Goal: Information Seeking & Learning: Learn about a topic

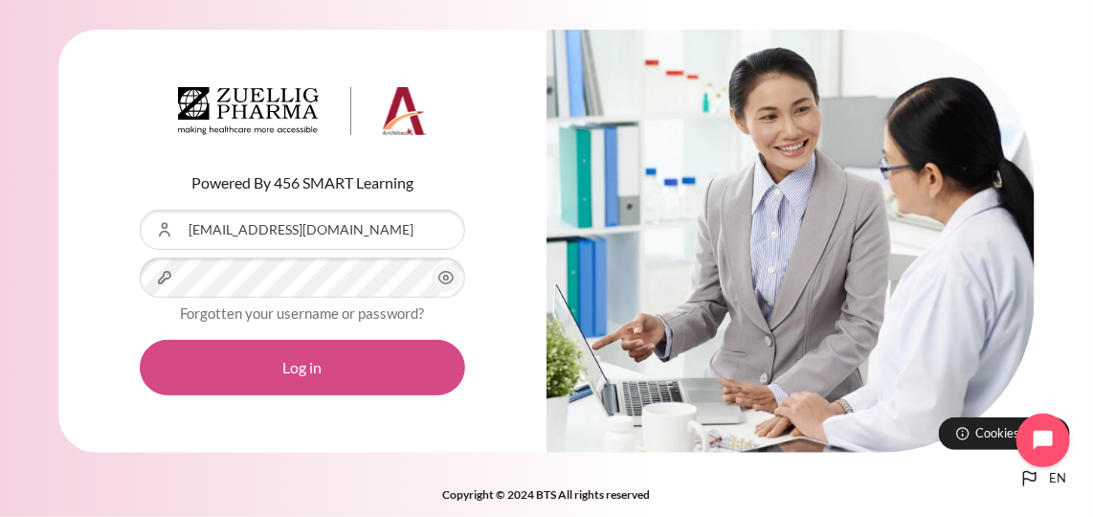
click at [258, 368] on button "Log in" at bounding box center [302, 367] width 325 height 55
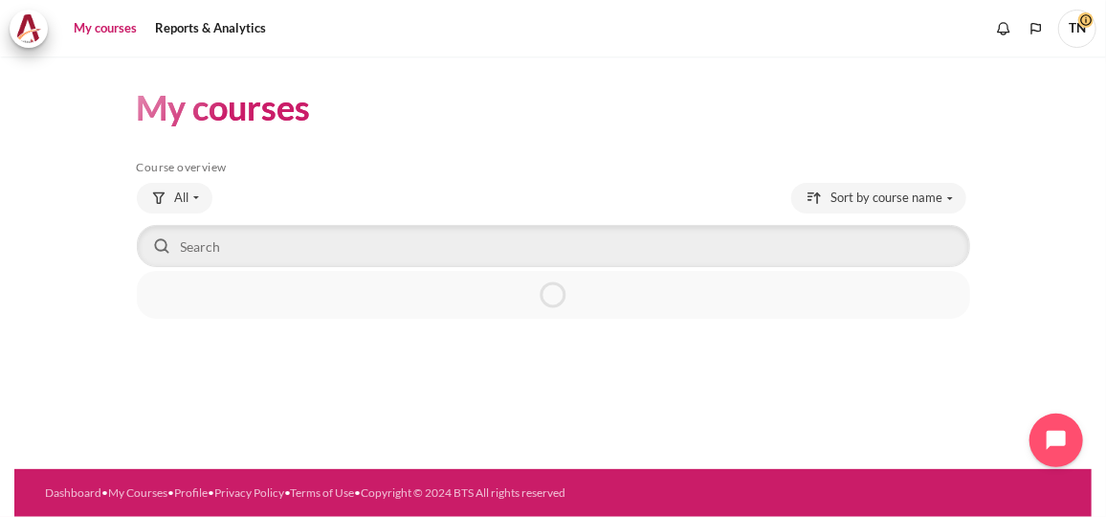
click at [108, 33] on link "My courses" at bounding box center [105, 29] width 77 height 38
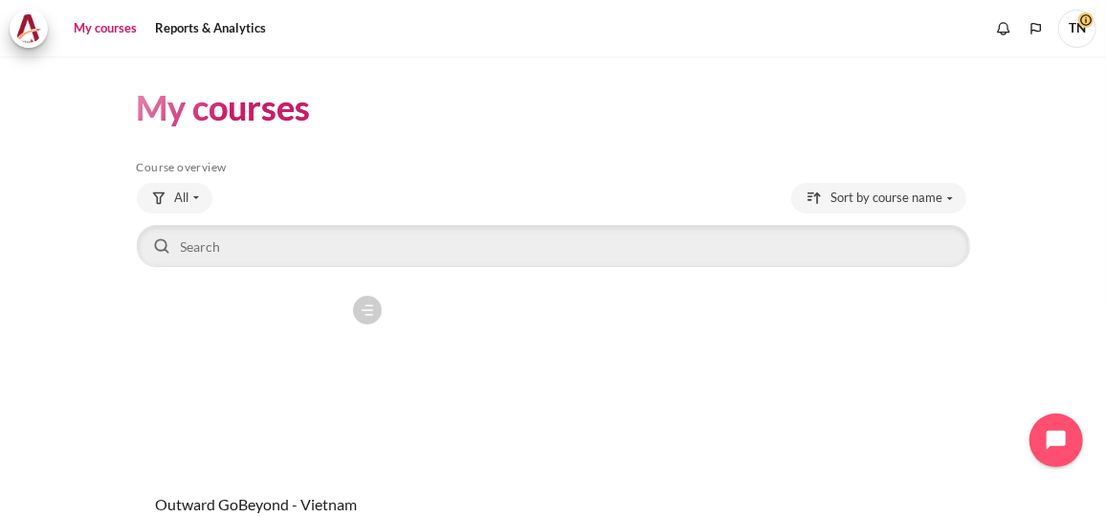
click at [353, 391] on figure "Content" at bounding box center [264, 381] width 254 height 191
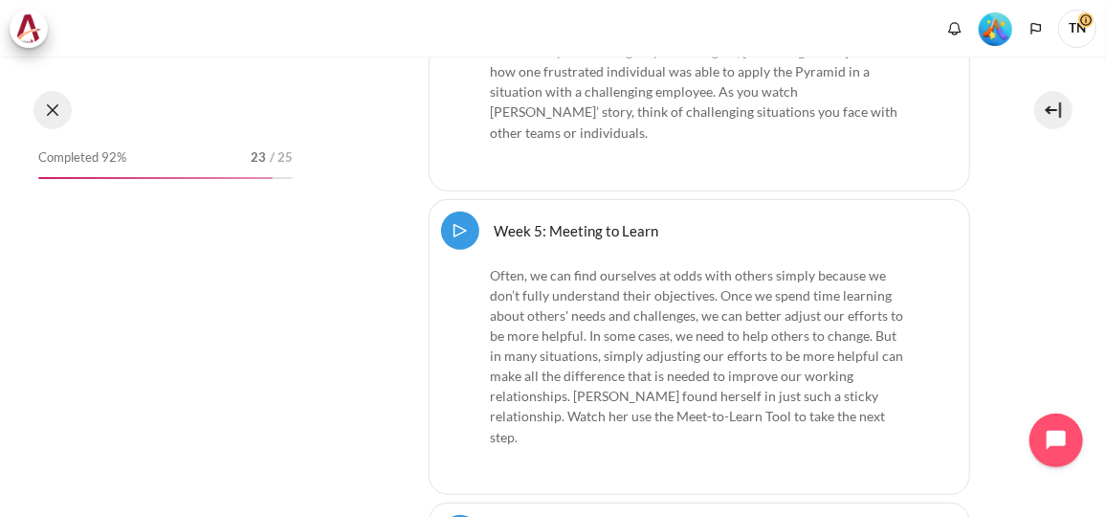
scroll to position [30789, 0]
click at [48, 113] on button at bounding box center [52, 110] width 38 height 38
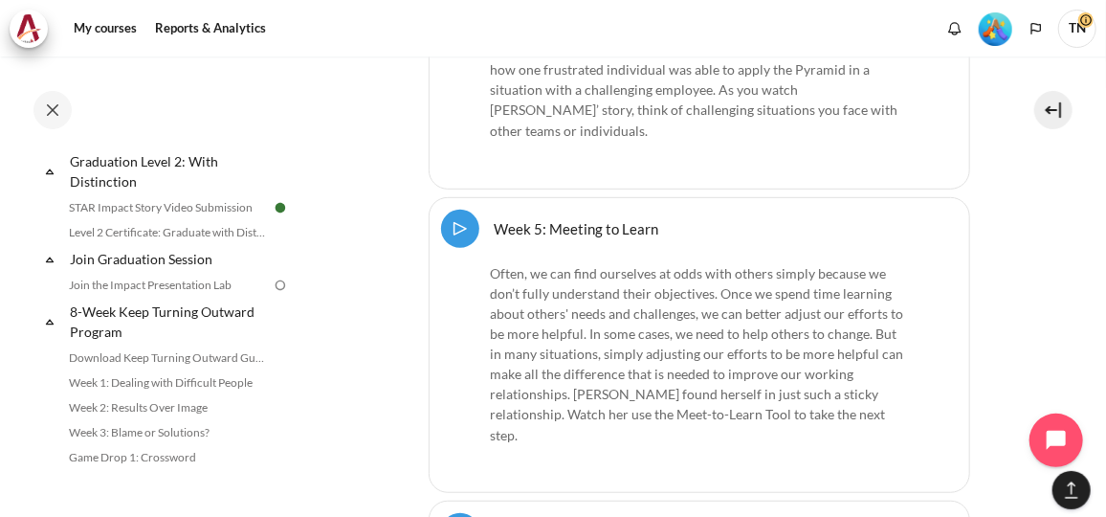
scroll to position [2222, 0]
click at [232, 297] on link "Join the Impact Presentation Lab" at bounding box center [167, 286] width 209 height 23
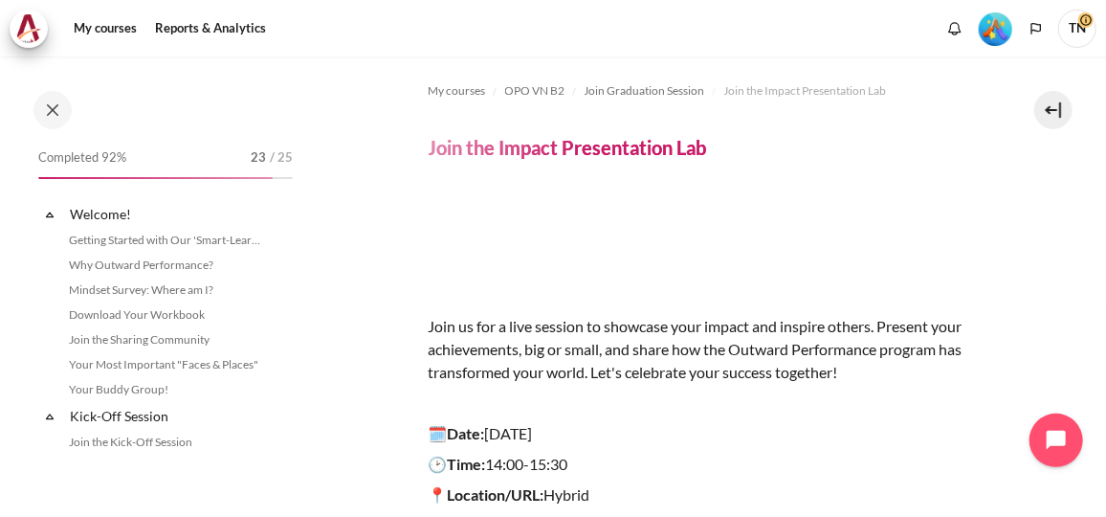
scroll to position [2221, 0]
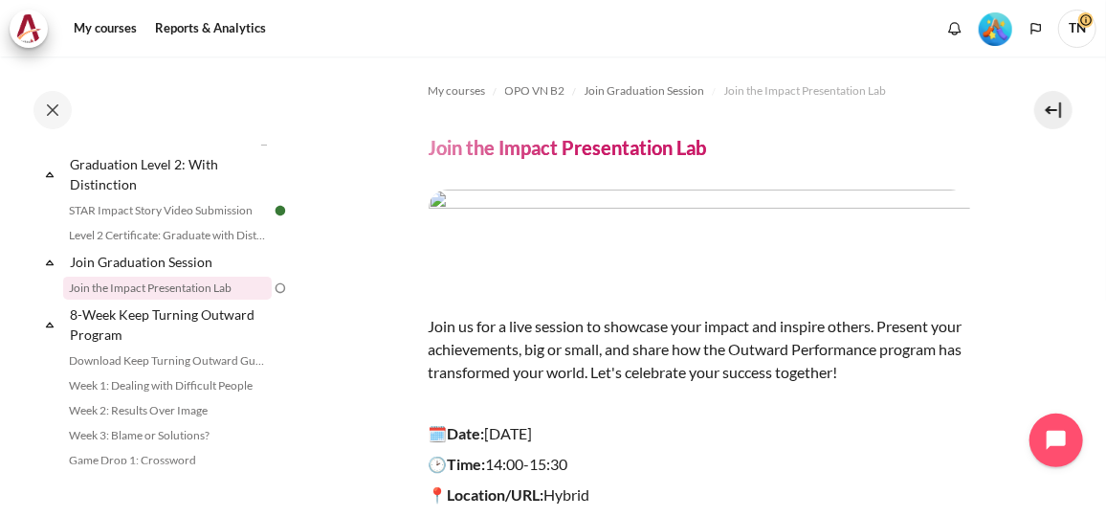
click at [984, 41] on img "Level #5" at bounding box center [995, 28] width 33 height 33
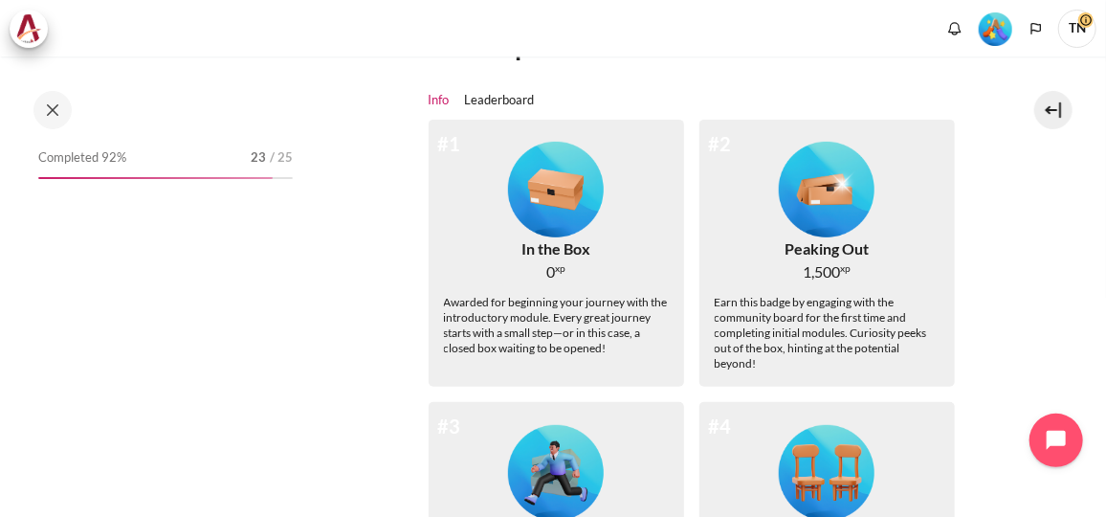
scroll to position [173, 0]
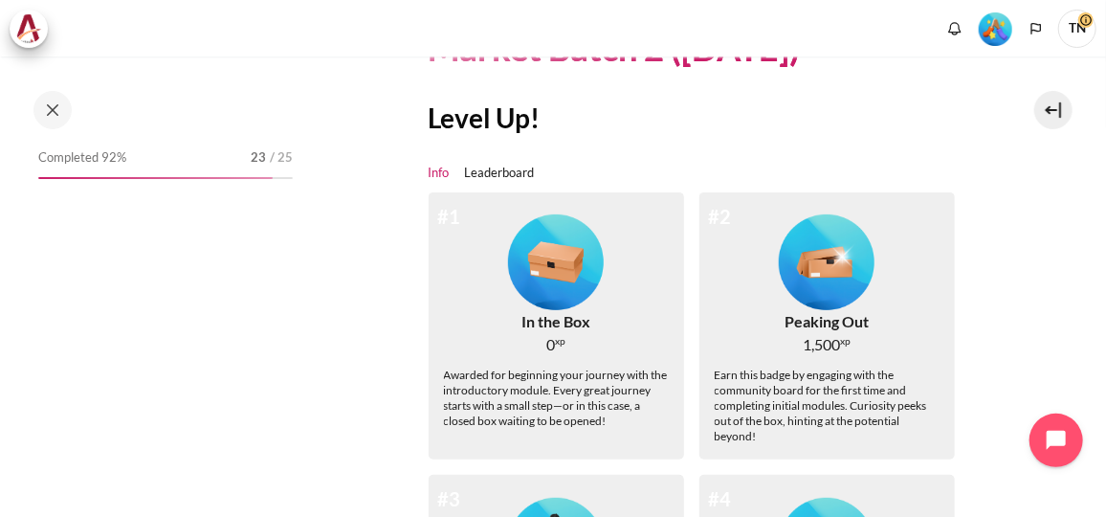
click at [444, 171] on link "Info" at bounding box center [439, 173] width 21 height 19
click at [491, 173] on link "Leaderboard" at bounding box center [500, 173] width 70 height 19
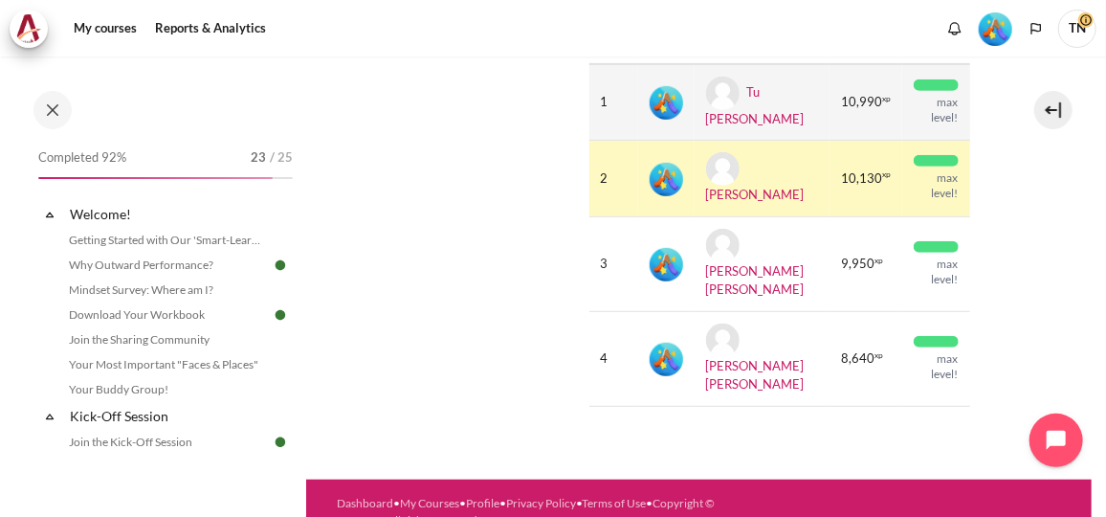
scroll to position [223, 0]
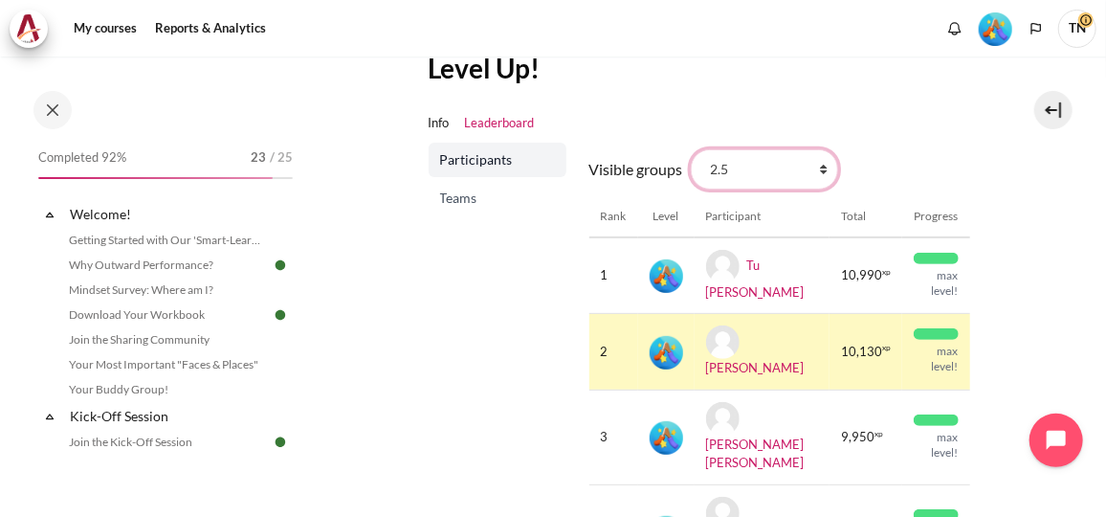
click at [761, 171] on select "All participants 2.5 2.1 2.2 2.3 2.4 2.6 2.7 2.8" at bounding box center [764, 169] width 147 height 40
click at [484, 197] on span "Teams" at bounding box center [499, 197] width 119 height 19
